Goal: Information Seeking & Learning: Learn about a topic

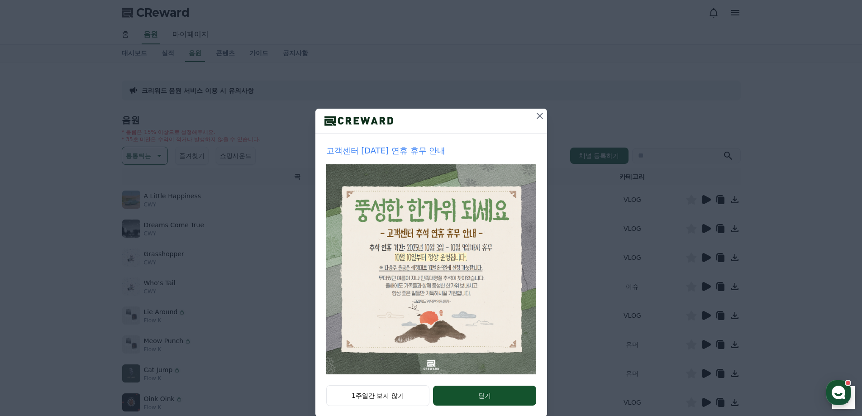
scroll to position [15, 0]
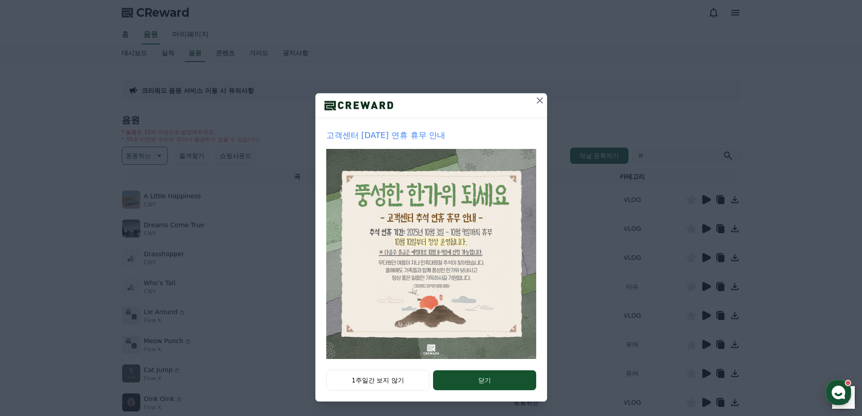
click at [539, 96] on icon at bounding box center [539, 100] width 11 height 11
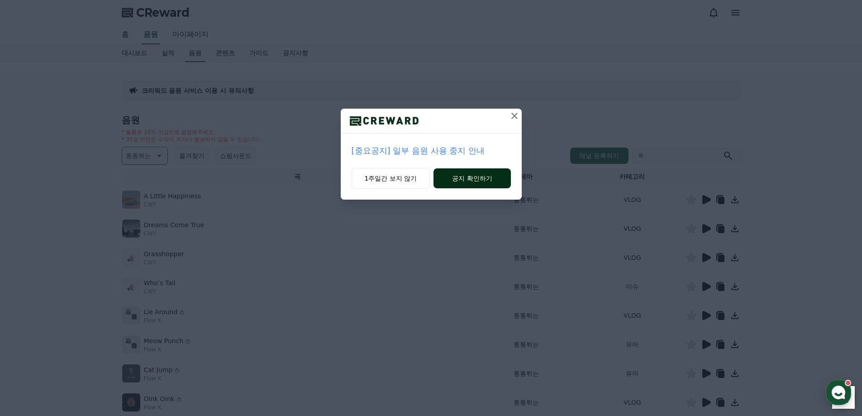
drag, startPoint x: 517, startPoint y: 117, endPoint x: 465, endPoint y: 173, distance: 76.5
click at [465, 168] on div "[중요공지] 일부 음원 사용 중지 안내 1주일간 보지 않기 공지 확인하기" at bounding box center [431, 154] width 181 height 91
click at [465, 173] on button "공지 확인하기" at bounding box center [471, 178] width 77 height 20
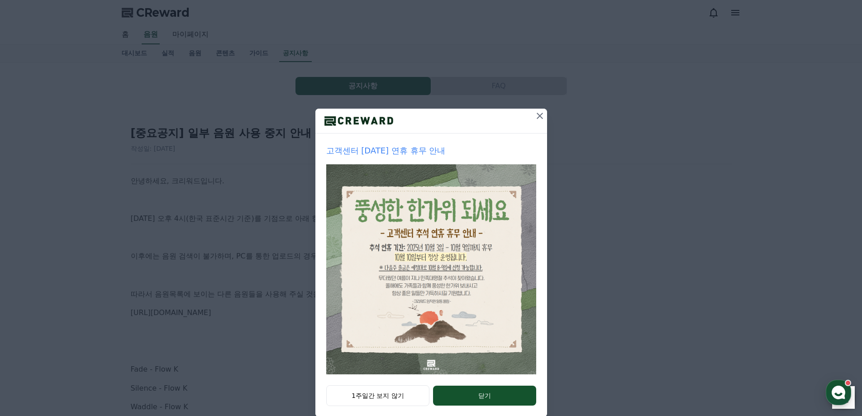
scroll to position [15, 0]
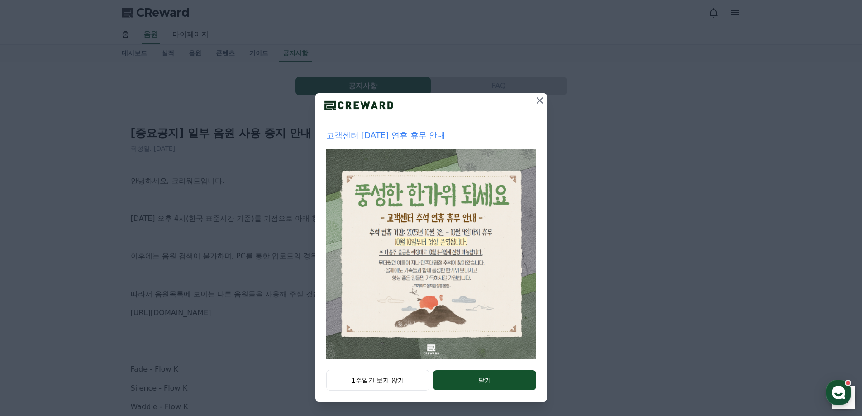
click at [538, 100] on icon at bounding box center [539, 100] width 11 height 11
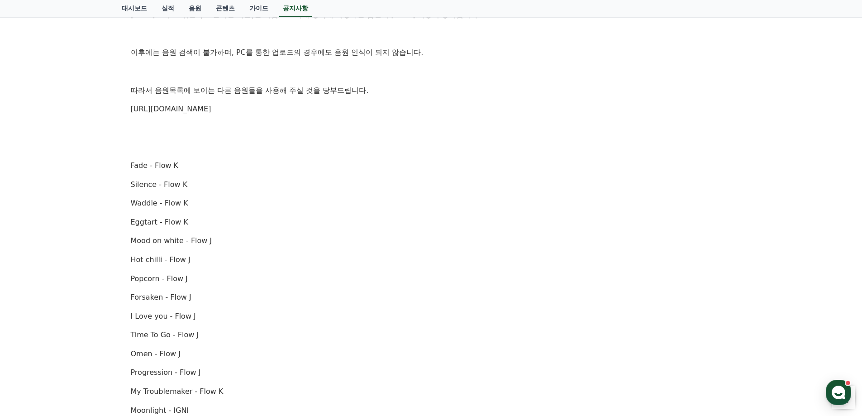
scroll to position [90, 0]
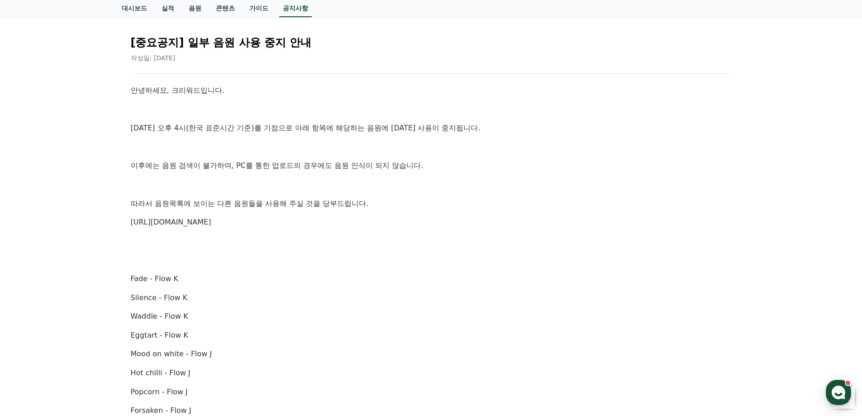
click at [211, 224] on link "https://creward.net/music/list/public" at bounding box center [171, 222] width 81 height 9
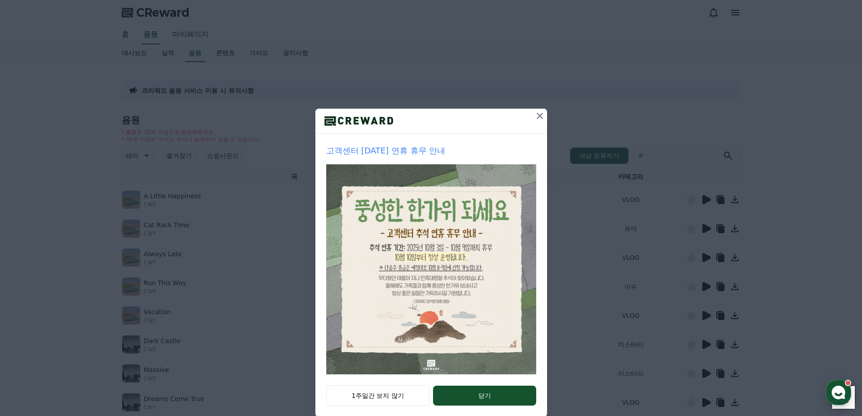
click at [533, 108] on div "고객센터 [DATE] 연휴 휴무 안내 1주일간 보지 않기 닫기" at bounding box center [431, 215] width 862 height 431
click at [534, 116] on icon at bounding box center [539, 115] width 11 height 11
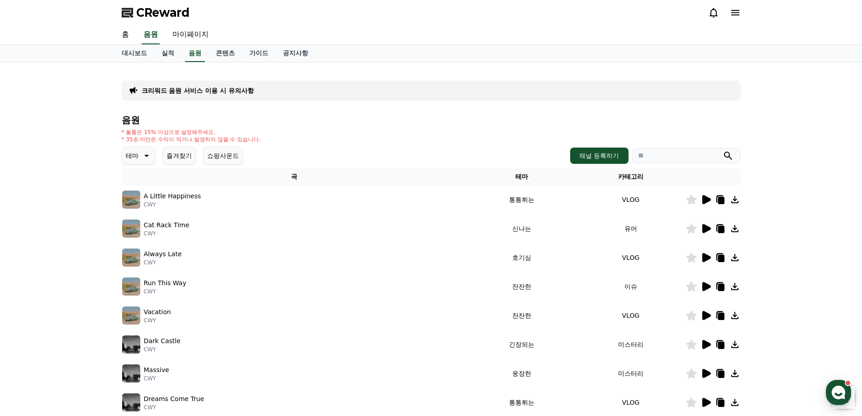
click at [706, 230] on icon at bounding box center [706, 228] width 9 height 9
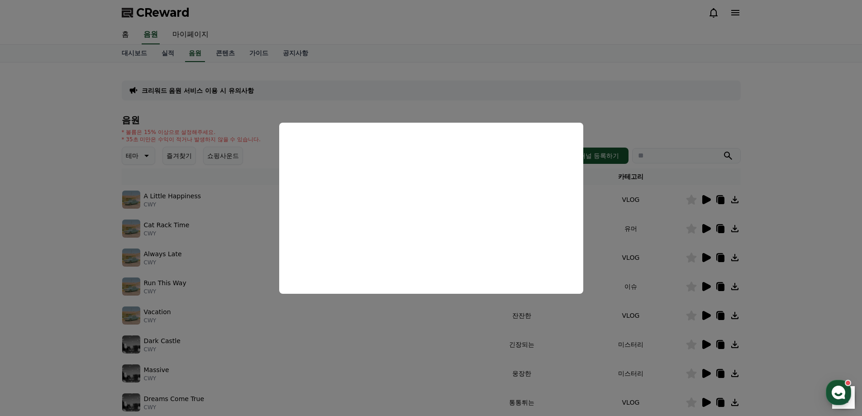
click at [609, 96] on button "close modal" at bounding box center [431, 208] width 862 height 416
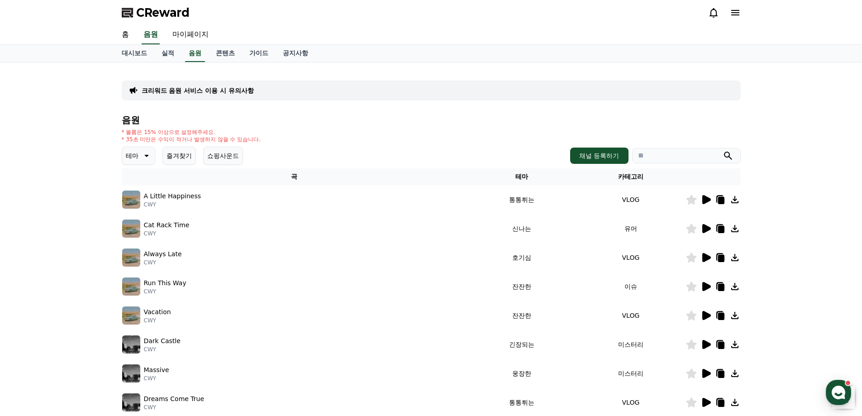
click at [724, 224] on icon at bounding box center [720, 228] width 11 height 11
